Goal: Transaction & Acquisition: Purchase product/service

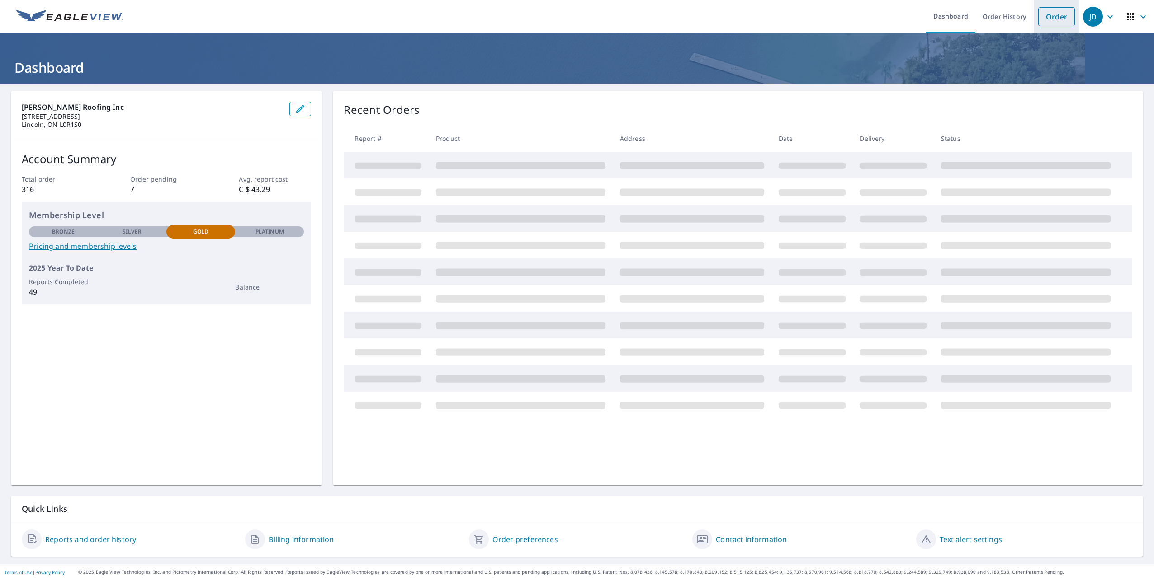
click at [1050, 20] on link "Order" at bounding box center [1056, 16] width 37 height 19
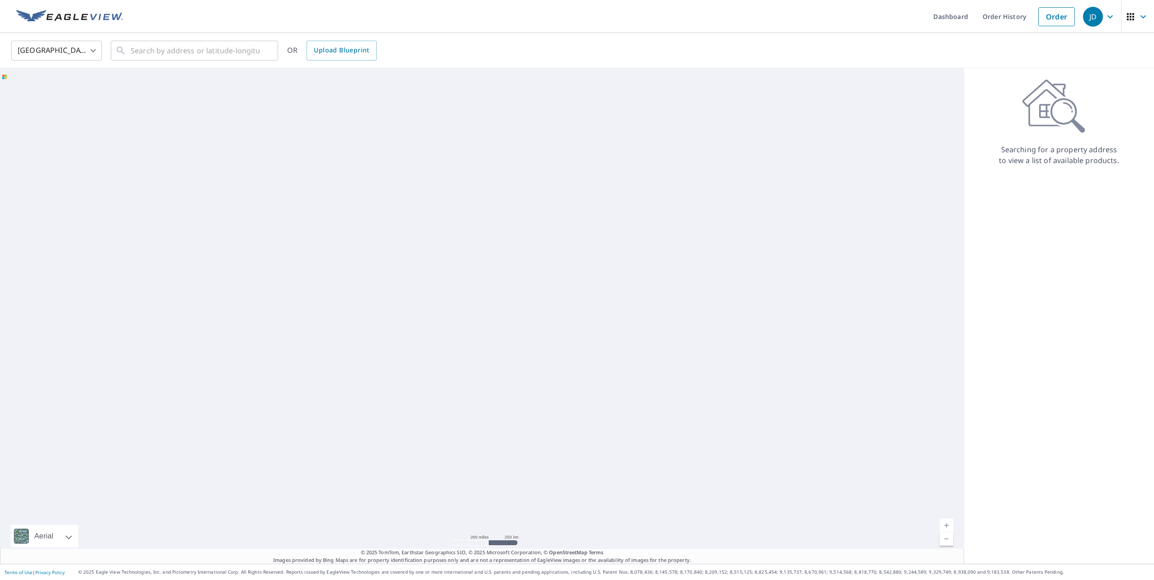
click at [92, 51] on body "JD JD Dashboard Order History Order JD United States US ​ ​ OR Upload Blueprint…" at bounding box center [577, 290] width 1154 height 580
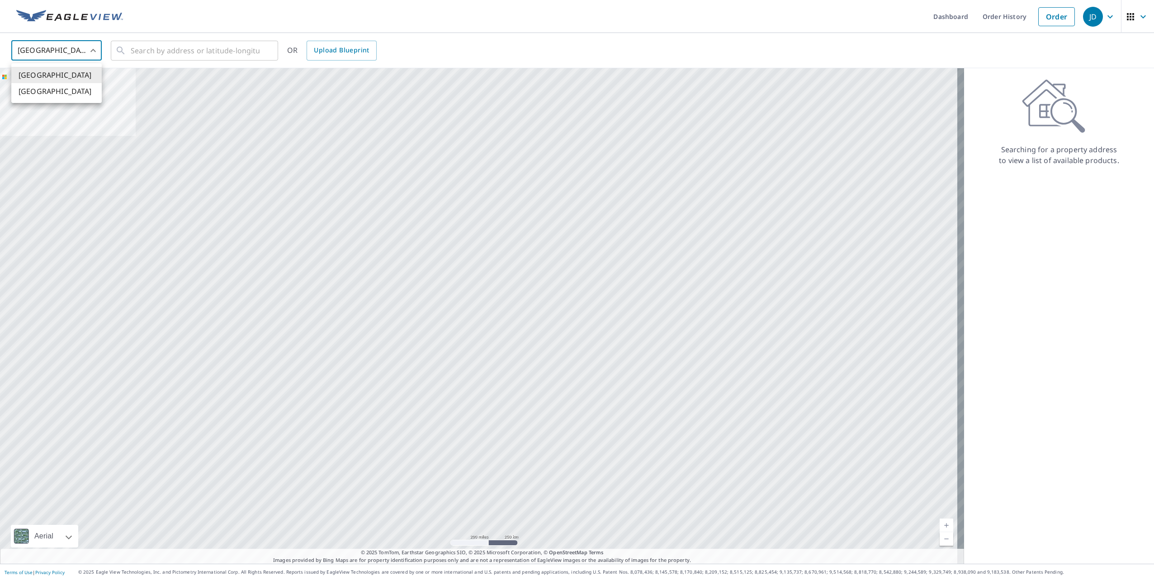
click at [73, 92] on li "[GEOGRAPHIC_DATA]" at bounding box center [56, 91] width 90 height 16
type input "CA"
click at [176, 45] on input "text" at bounding box center [195, 50] width 129 height 25
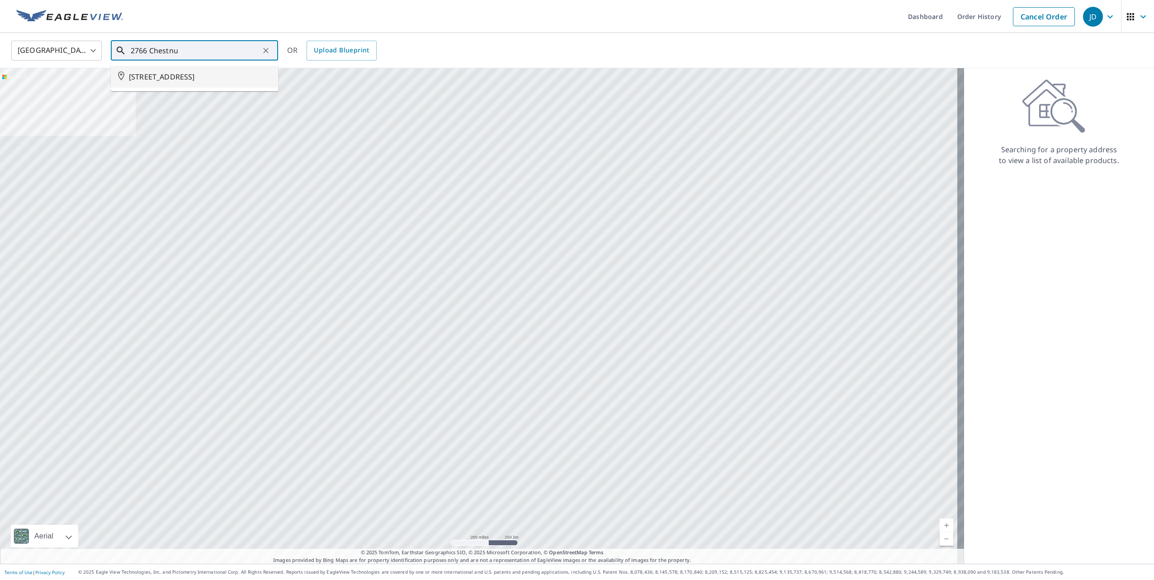
click at [214, 78] on span "[STREET_ADDRESS]" at bounding box center [200, 76] width 142 height 11
type input "[STREET_ADDRESS]"
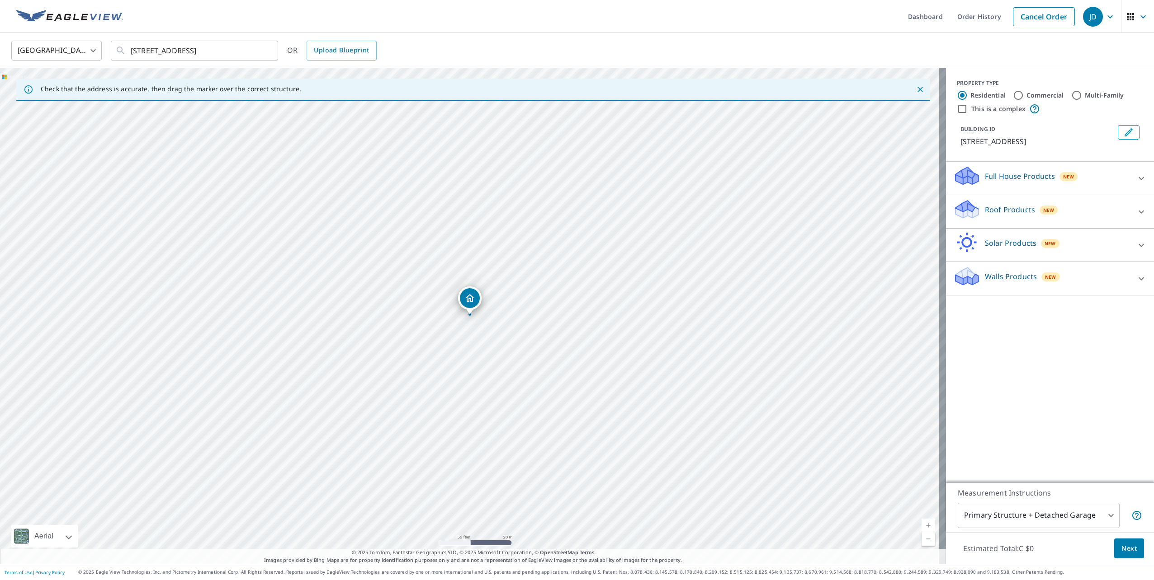
click at [1136, 176] on icon at bounding box center [1141, 178] width 11 height 11
click at [1127, 228] on div "Roof Products New" at bounding box center [1049, 238] width 193 height 26
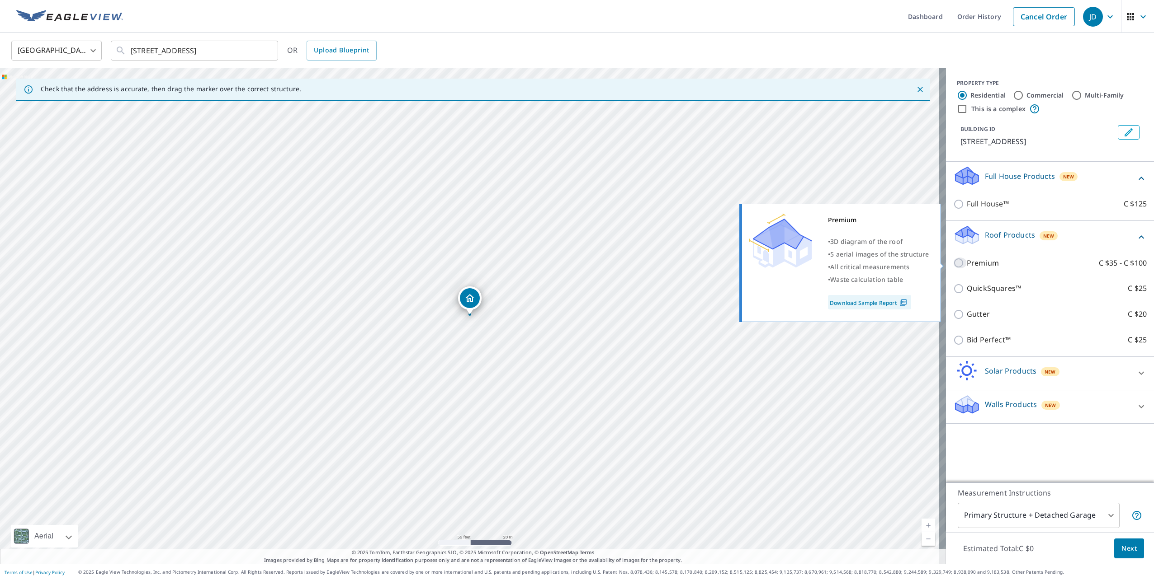
click at [953, 262] on input "Premium C $35 - C $100" at bounding box center [960, 263] width 14 height 11
checkbox input "true"
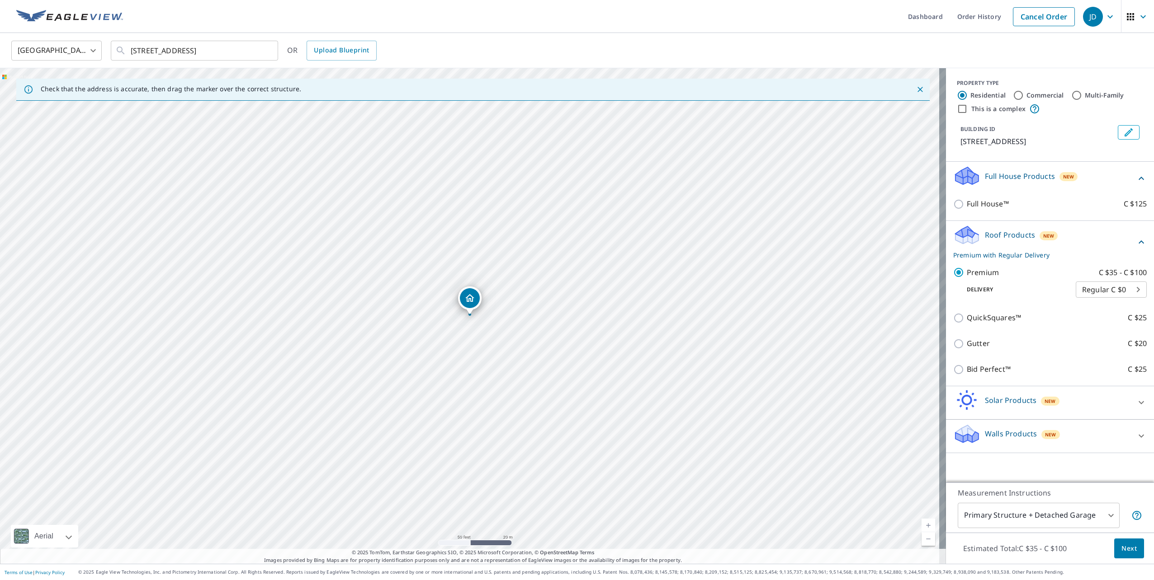
click at [1127, 549] on span "Next" at bounding box center [1128, 548] width 15 height 11
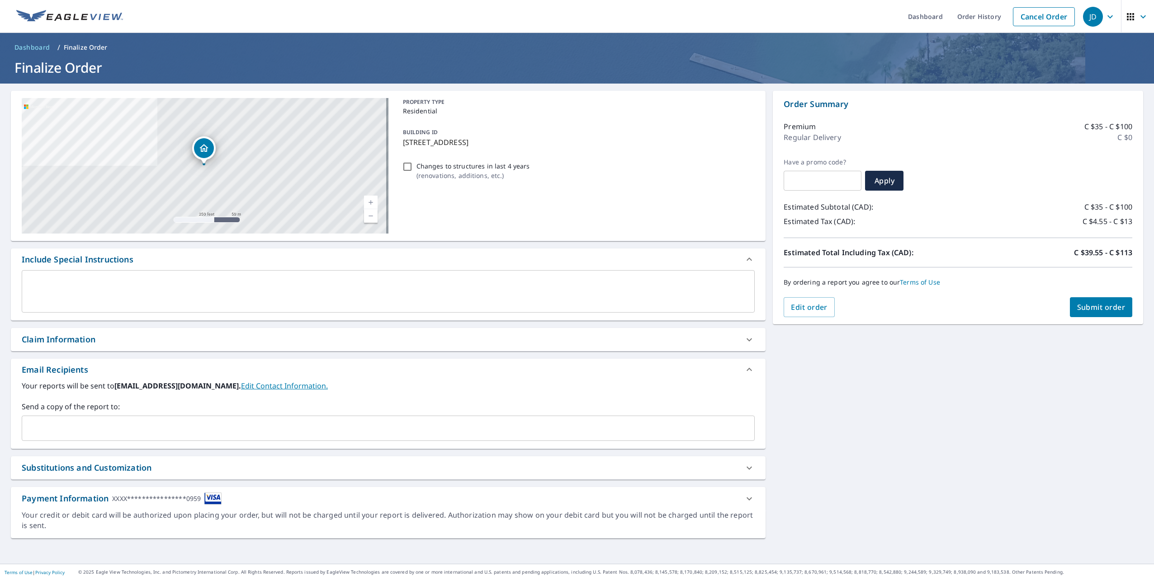
click at [1105, 307] on span "Submit order" at bounding box center [1101, 307] width 48 height 10
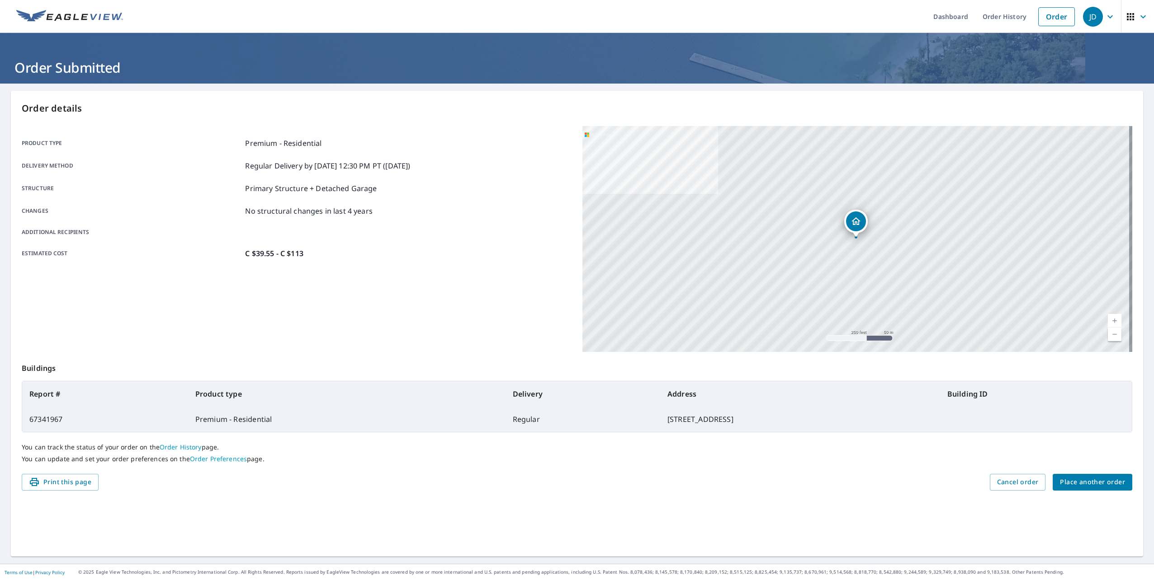
click at [1093, 481] on span "Place another order" at bounding box center [1092, 482] width 65 height 11
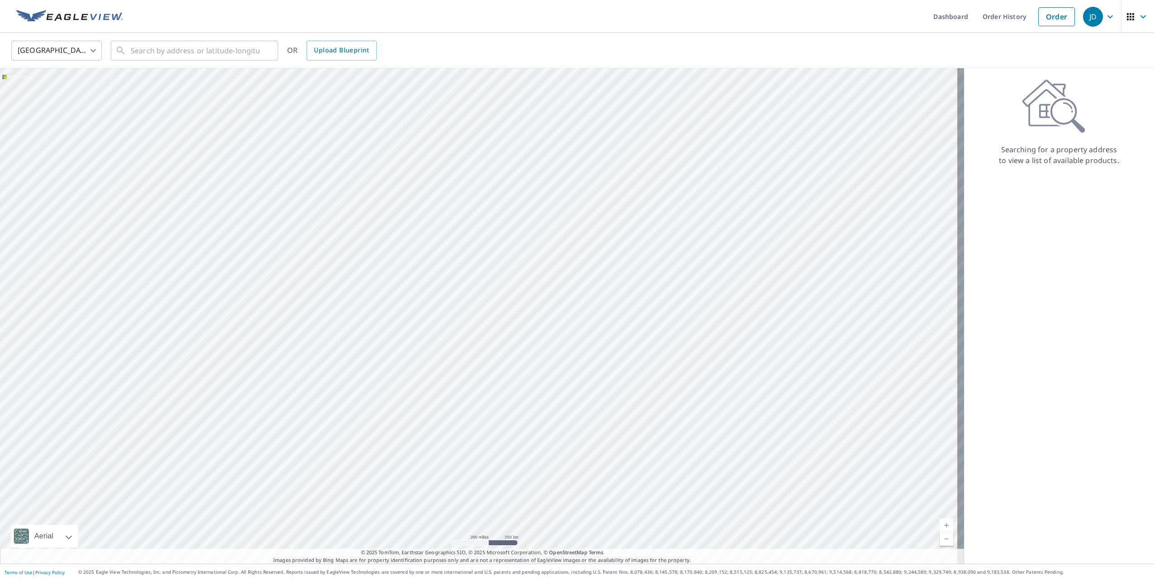
click at [94, 54] on body "JD JD Dashboard Order History Order JD United States US ​ ​ OR Upload Blueprint…" at bounding box center [577, 290] width 1154 height 580
click at [70, 95] on li "[GEOGRAPHIC_DATA]" at bounding box center [56, 91] width 90 height 16
type input "CA"
click at [134, 53] on input "text" at bounding box center [195, 50] width 129 height 25
click at [195, 74] on span "[STREET_ADDRESS] CATHARINES ON L2N4T5" at bounding box center [200, 82] width 142 height 22
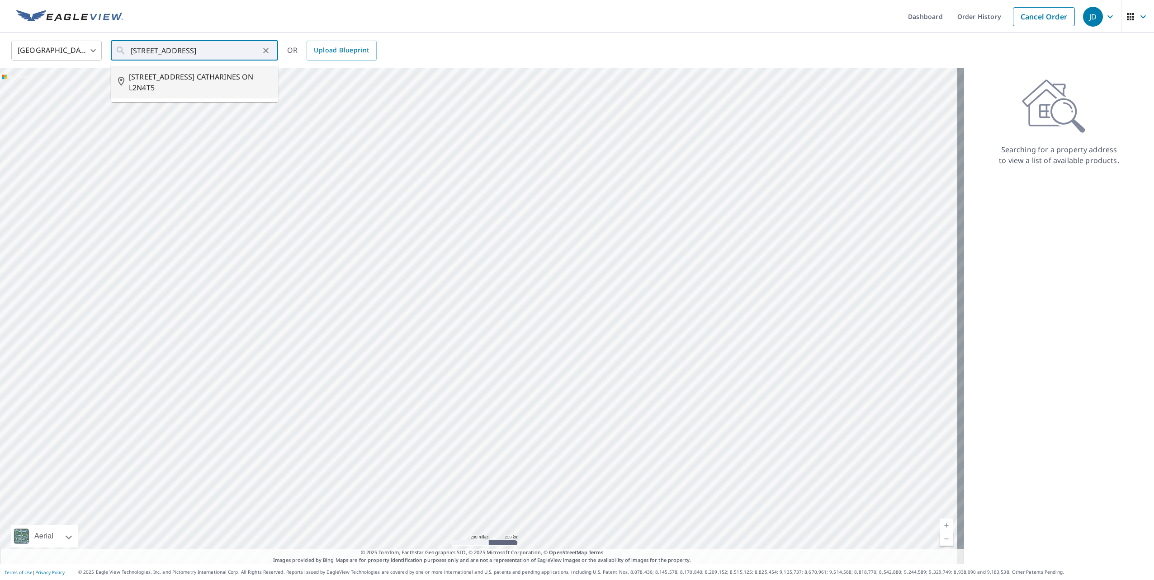
type input "[STREET_ADDRESS] CATHARINES ON L2N4T5"
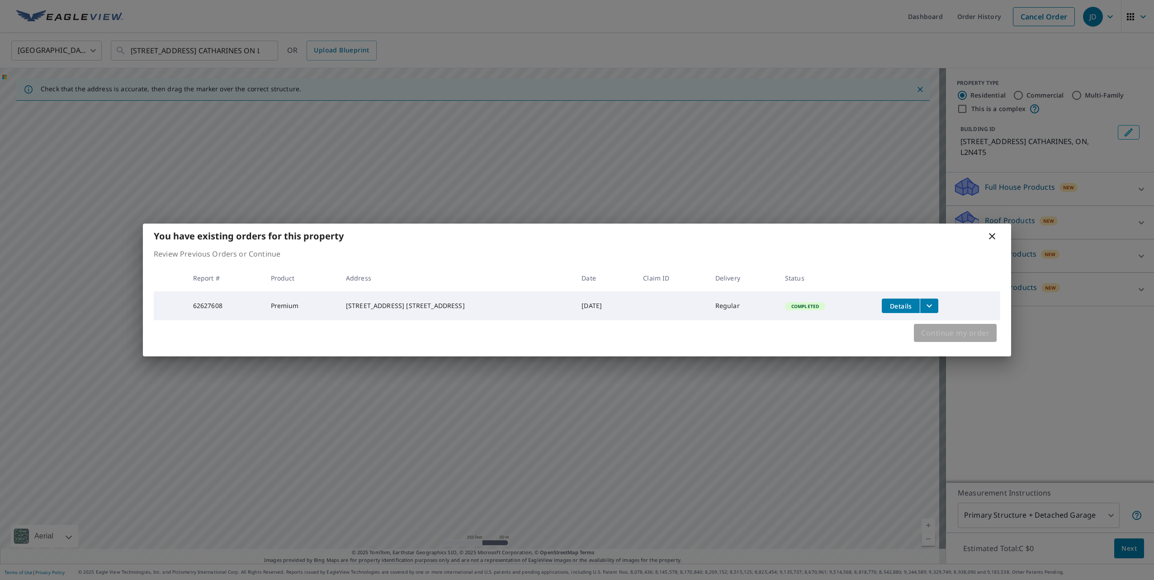
click at [967, 335] on span "Continue my order" at bounding box center [955, 333] width 68 height 13
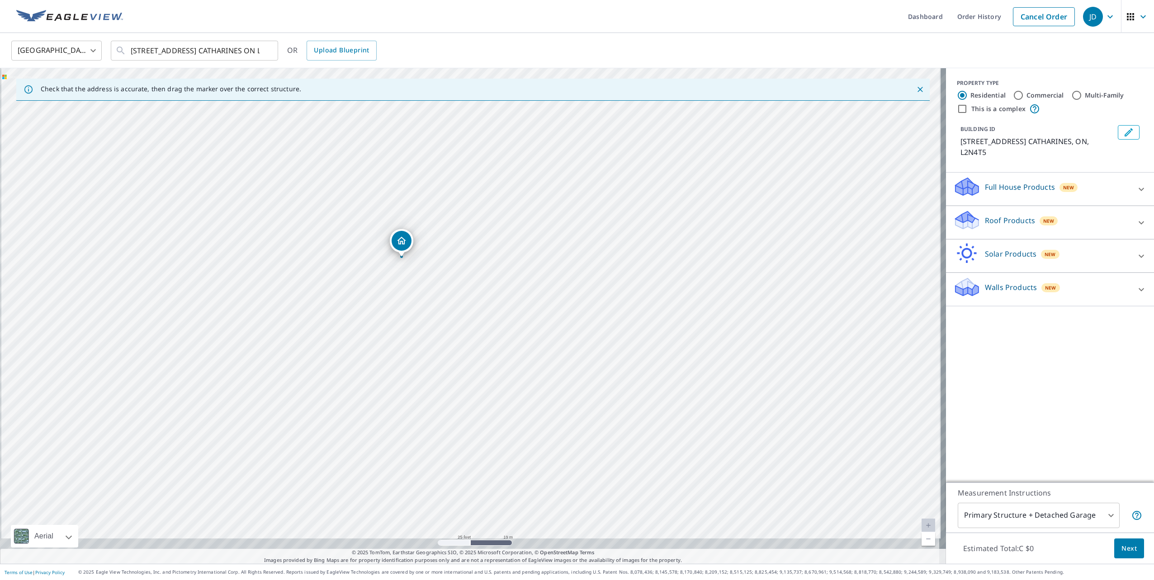
drag, startPoint x: 414, startPoint y: 338, endPoint x: 436, endPoint y: 228, distance: 111.6
click at [436, 228] on div "[STREET_ADDRESS] CATHARINES ON L2N4T5" at bounding box center [473, 316] width 946 height 496
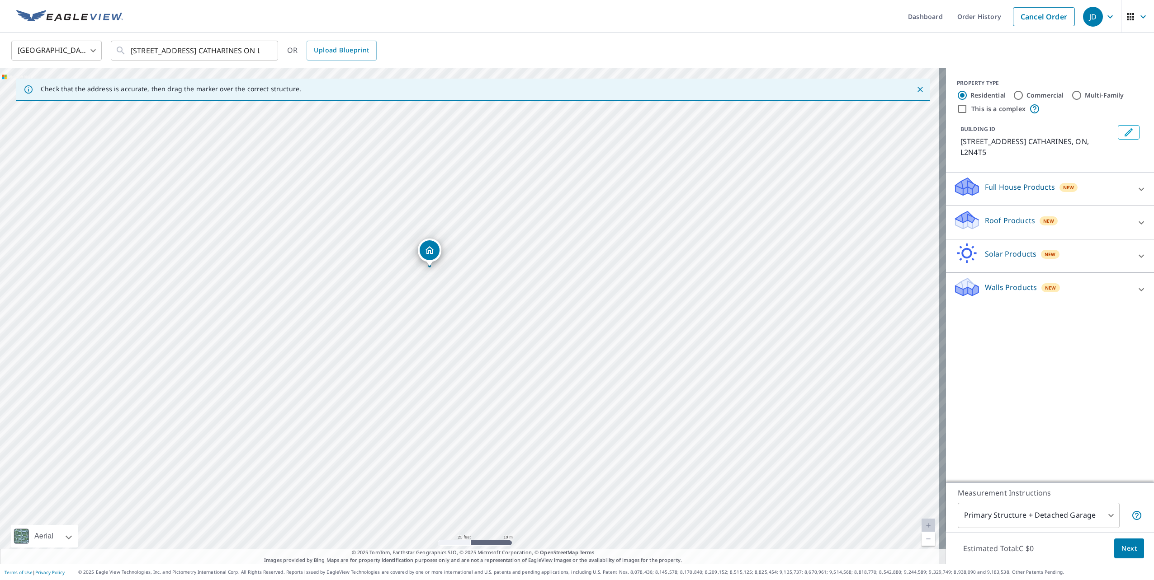
drag, startPoint x: 406, startPoint y: 240, endPoint x: 434, endPoint y: 252, distance: 30.6
click at [1138, 217] on icon at bounding box center [1141, 222] width 11 height 11
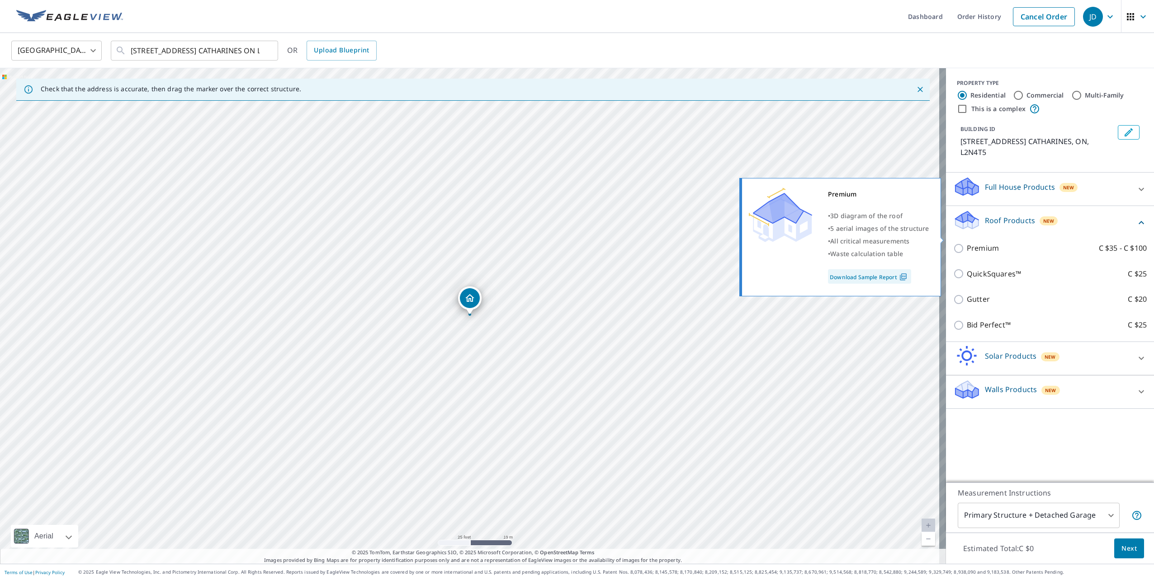
click at [953, 243] on input "Premium C $35 - C $100" at bounding box center [960, 248] width 14 height 11
checkbox input "true"
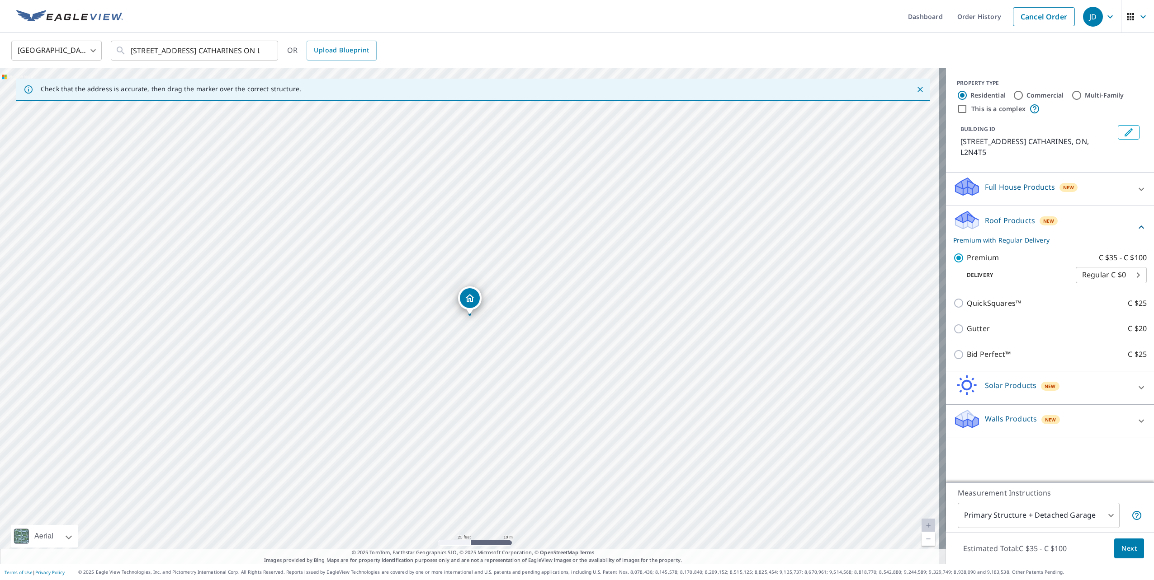
click at [1121, 546] on span "Next" at bounding box center [1128, 548] width 15 height 11
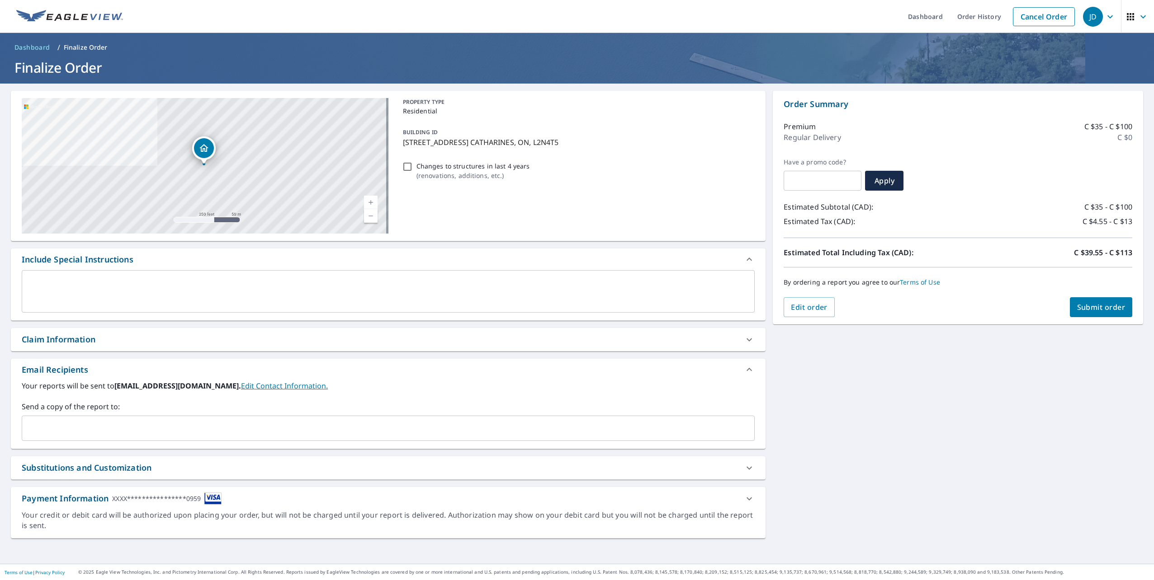
click at [1095, 312] on span "Submit order" at bounding box center [1101, 307] width 48 height 10
